Goal: Information Seeking & Learning: Learn about a topic

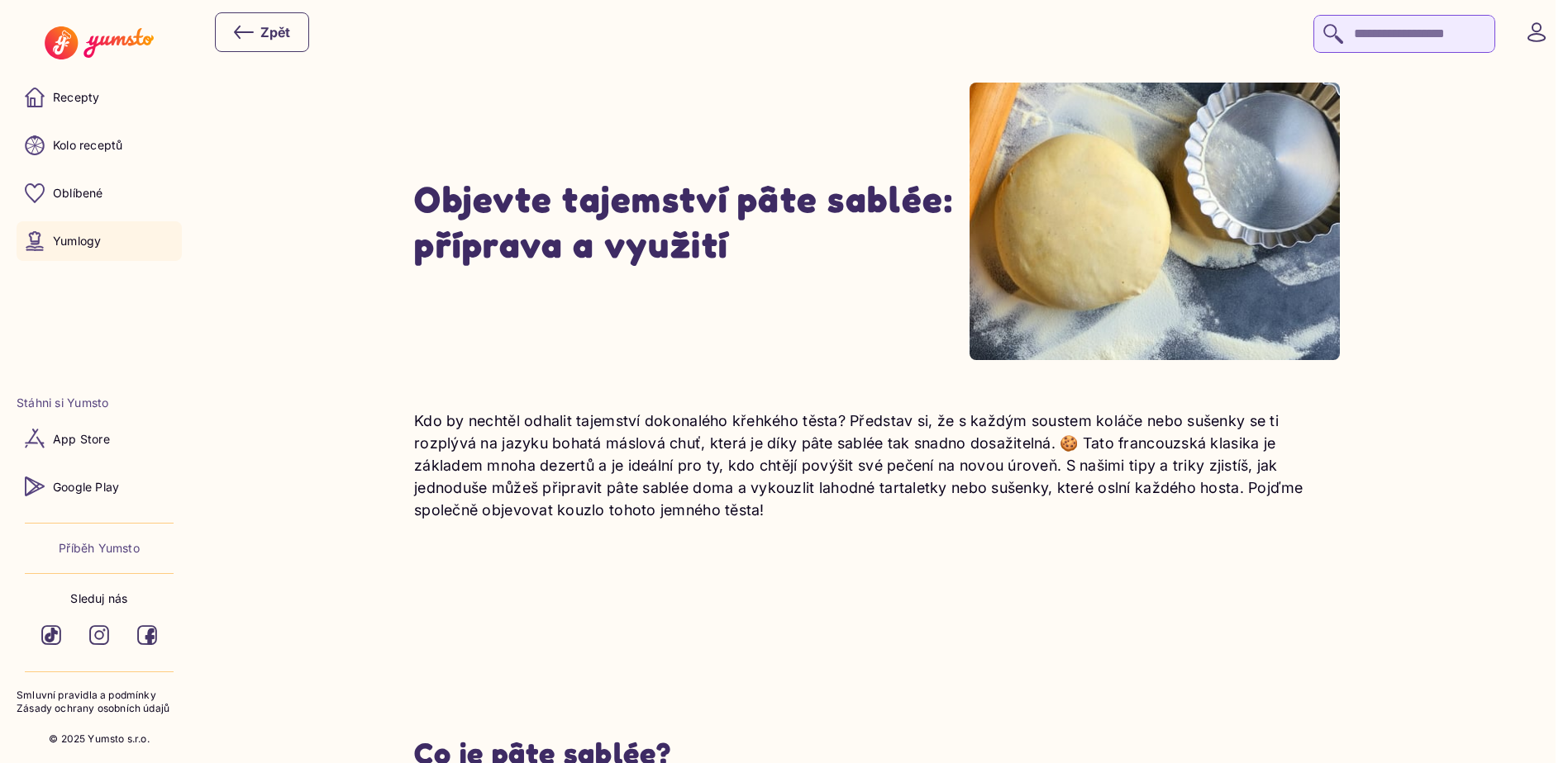
scroll to position [496, 0]
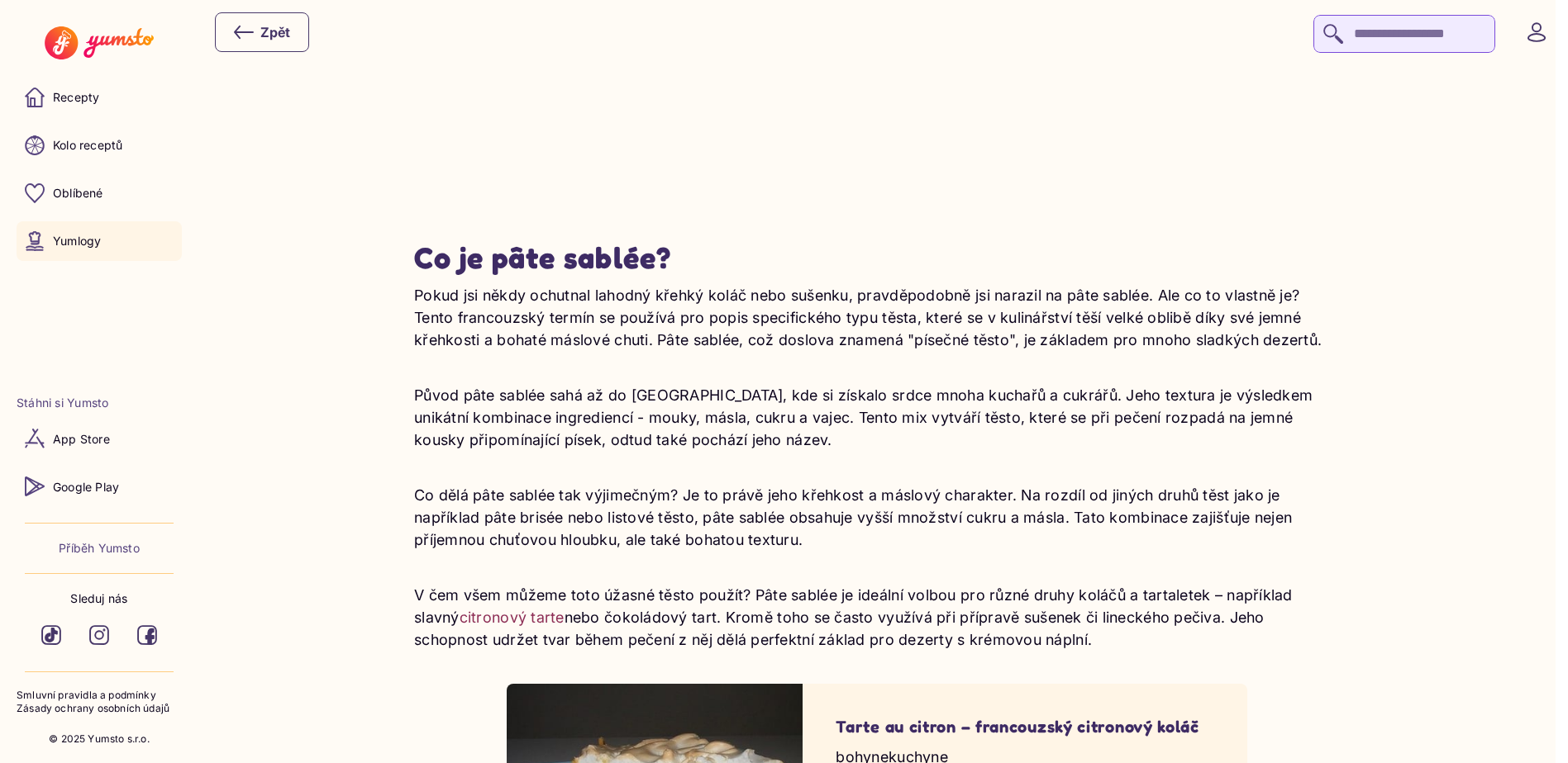
click at [864, 545] on p "Co dělá pâte sablée tak výjimečným? Je to právě jeho křehkost a máslový charakt…" at bounding box center [877, 518] width 926 height 67
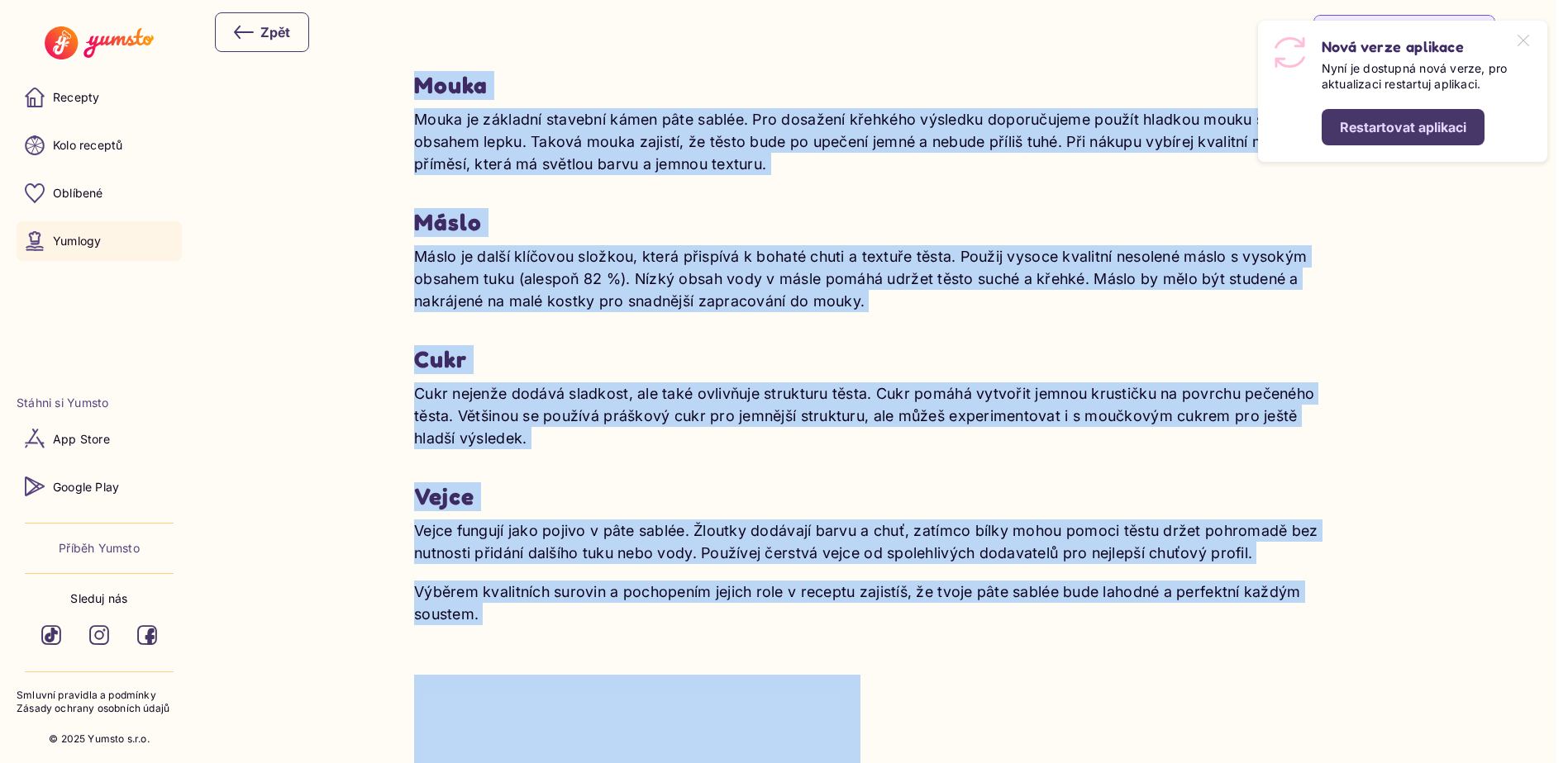
scroll to position [1911, 0]
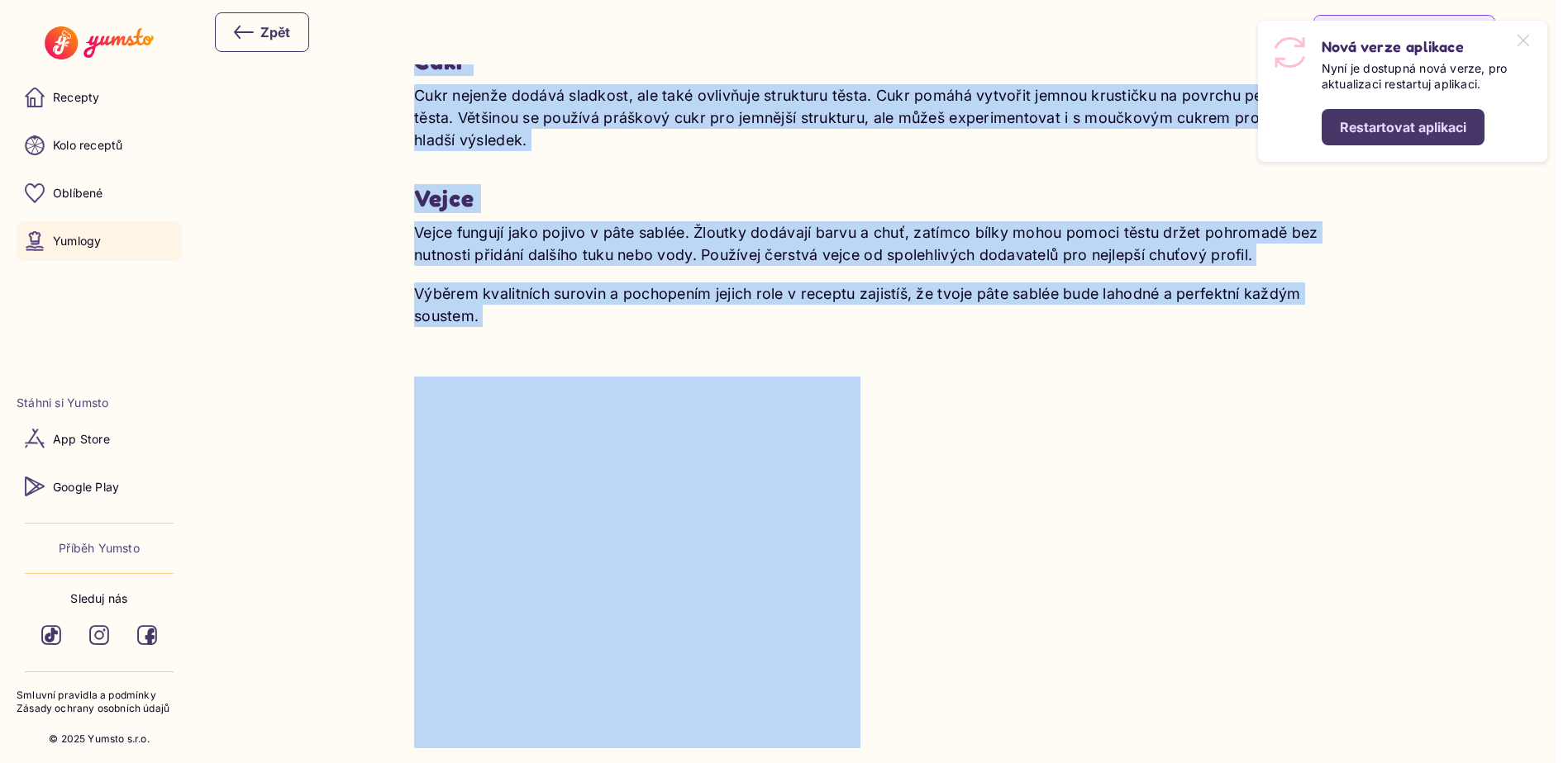
drag, startPoint x: 416, startPoint y: 76, endPoint x: 533, endPoint y: 311, distance: 262.5
copy div "Loremip dolorsitame con adip elitse Doei tempor, incidi utlabo etdol, ma aliqua…"
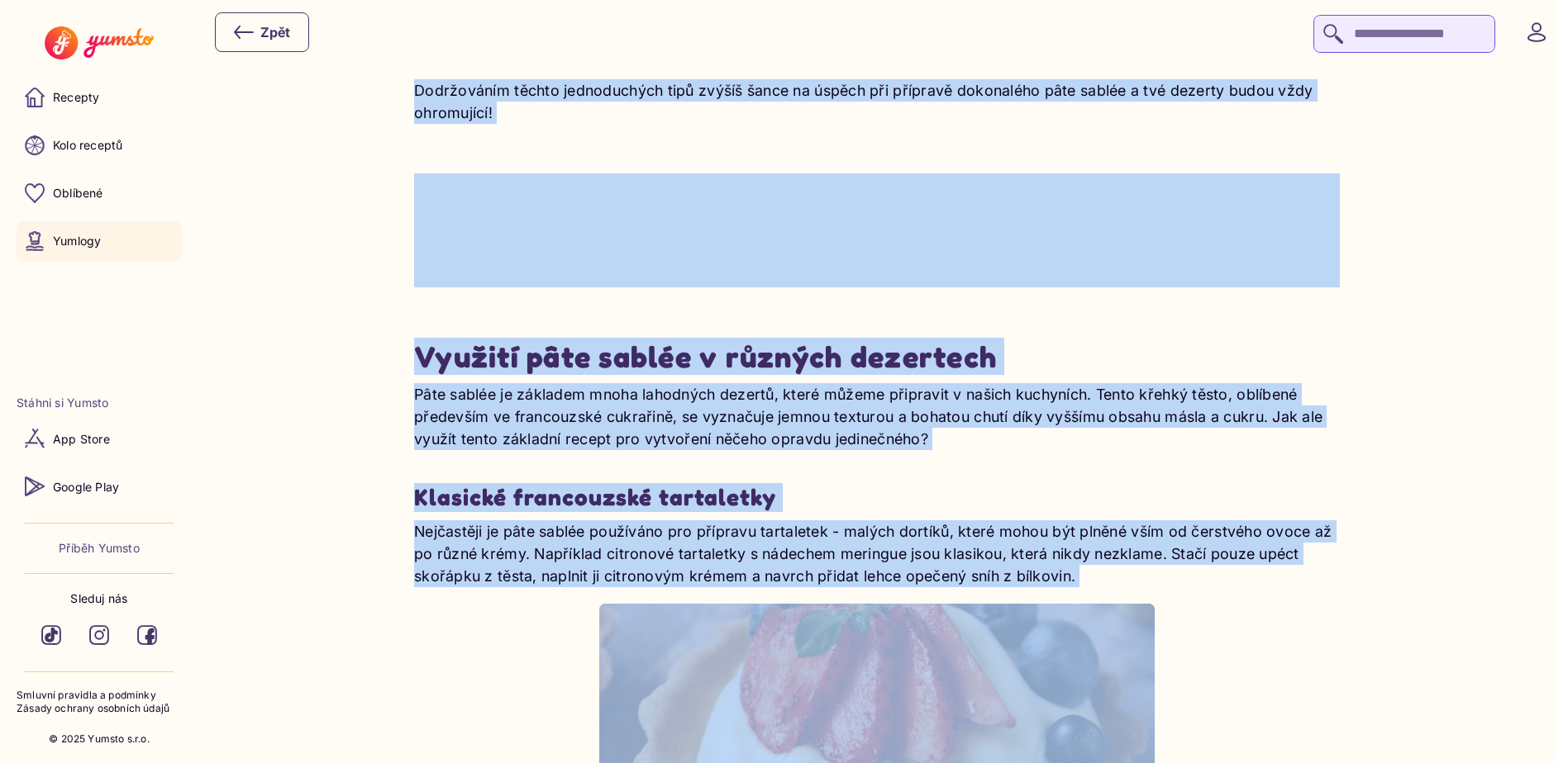
scroll to position [4847, 0]
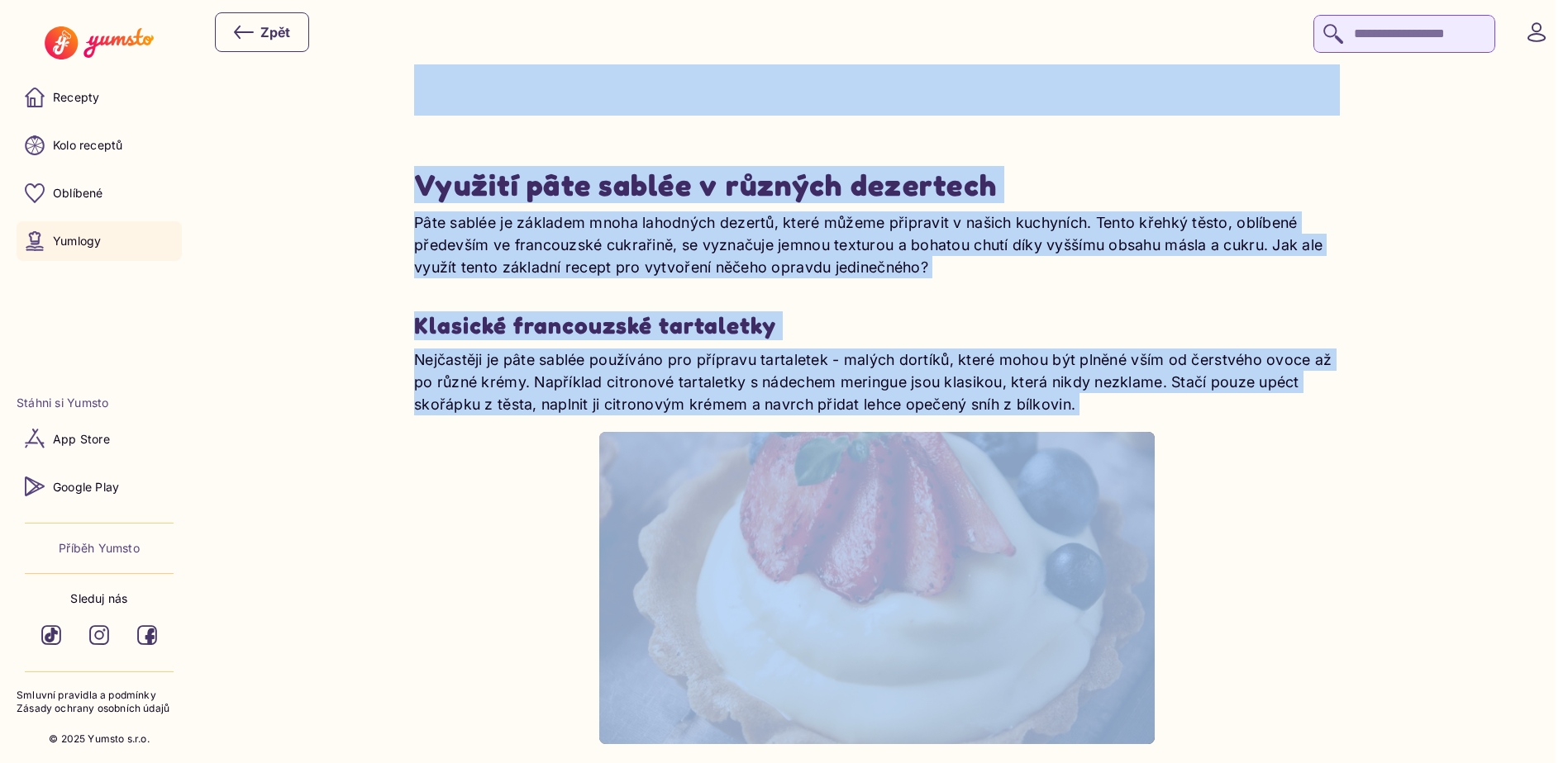
drag, startPoint x: 409, startPoint y: 248, endPoint x: 1344, endPoint y: 408, distance: 948.6
copy div "Loremips do sita consec Adi elitsed d eiusmodte incid, utlabor et doloremagna a…"
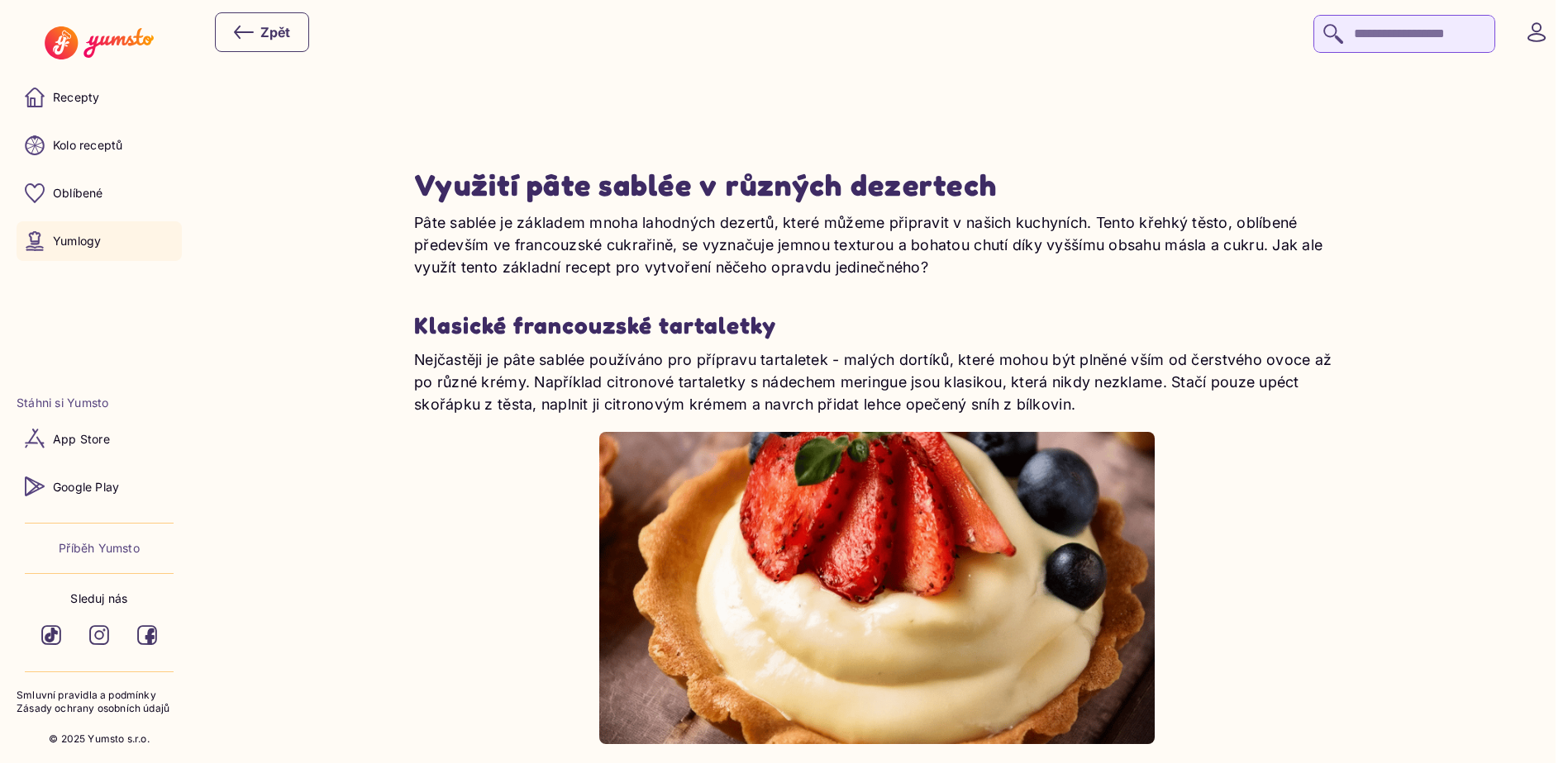
click at [1228, 517] on div "Nejčastěji je pâte sablée používáno pro přípravu tartaletek - malých dortíků, k…" at bounding box center [877, 546] width 926 height 396
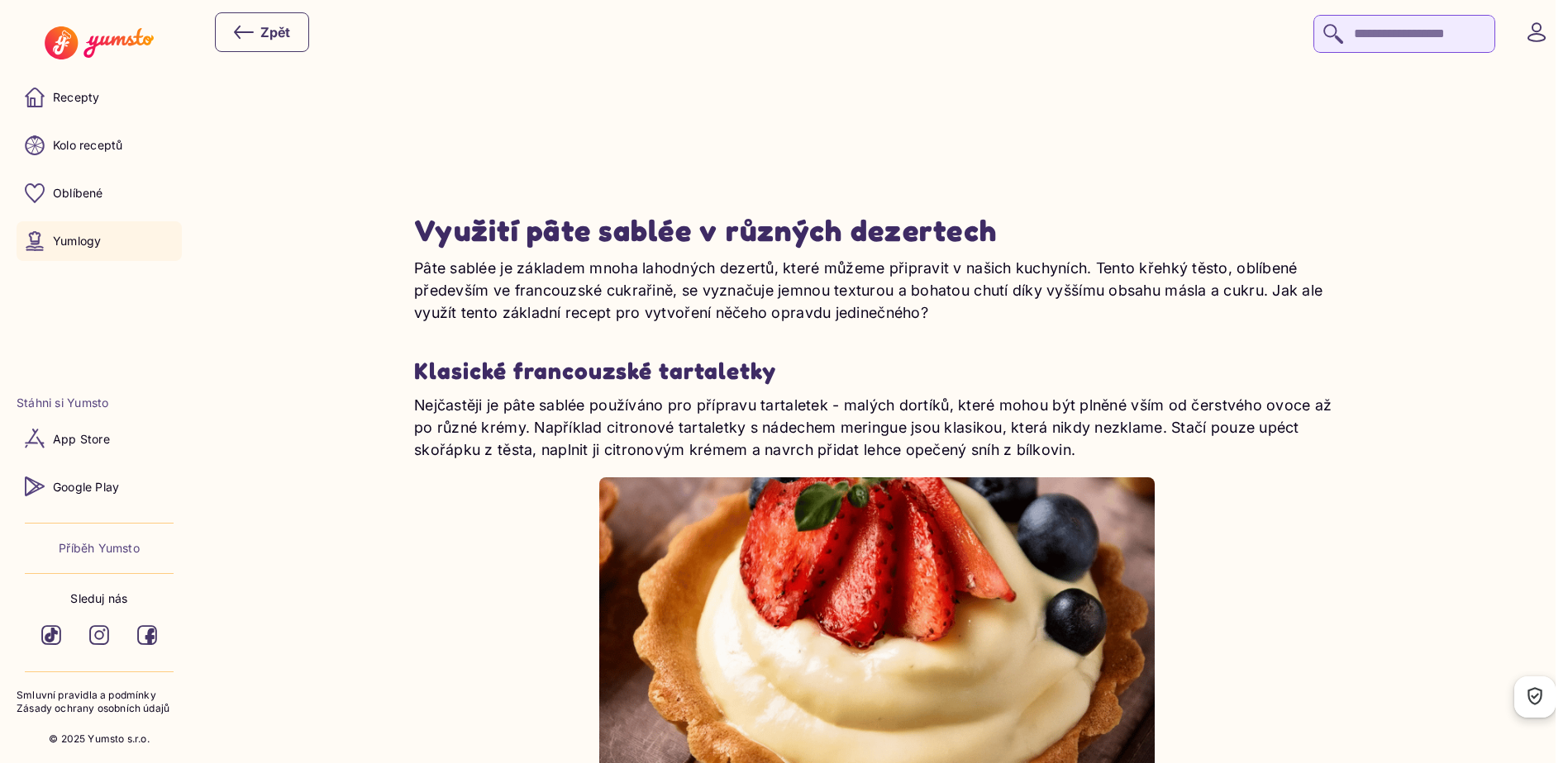
scroll to position [4577, 0]
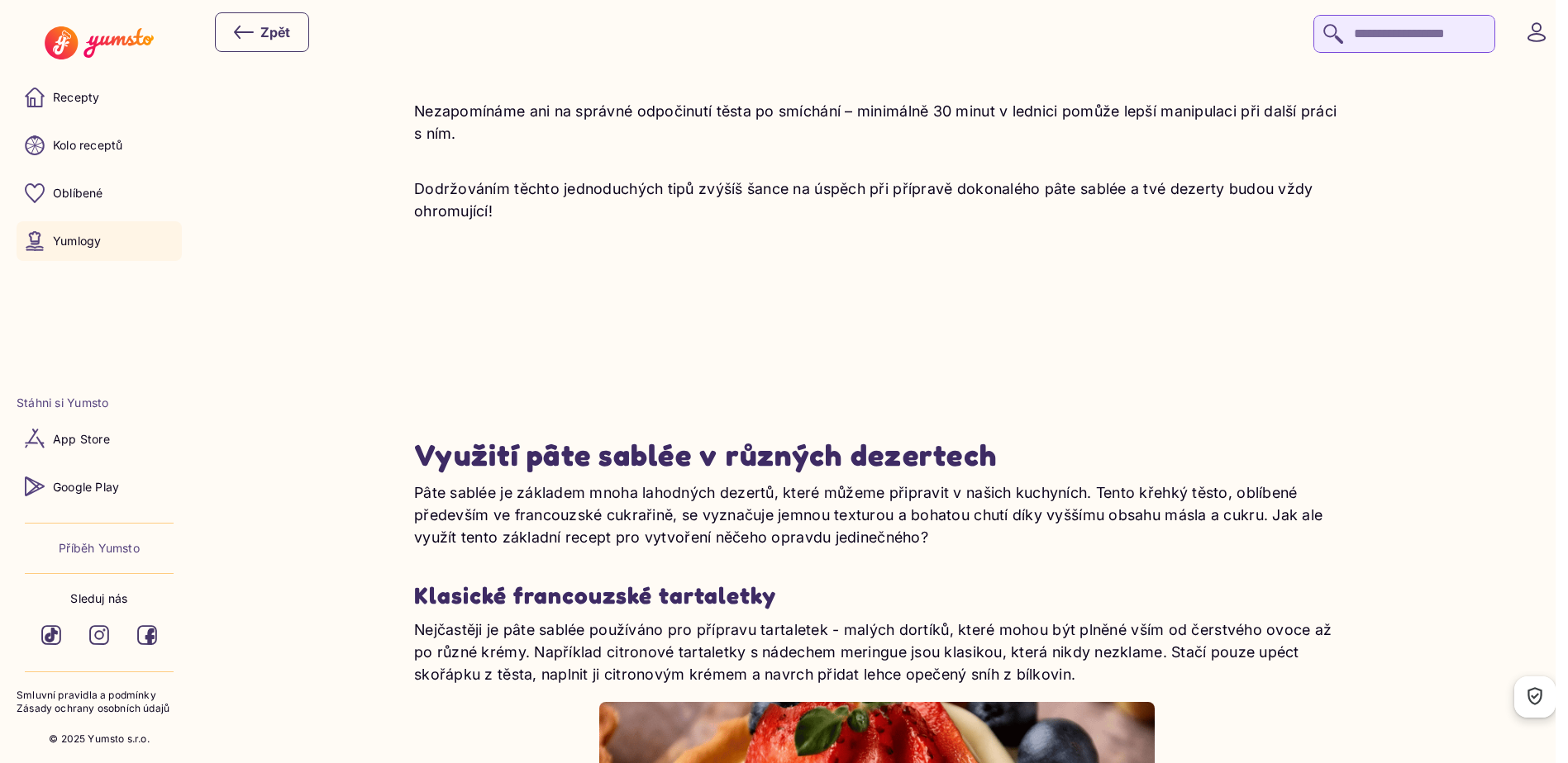
click at [258, 40] on div "Zpět" at bounding box center [261, 31] width 56 height 20
